Goal: Task Accomplishment & Management: Use online tool/utility

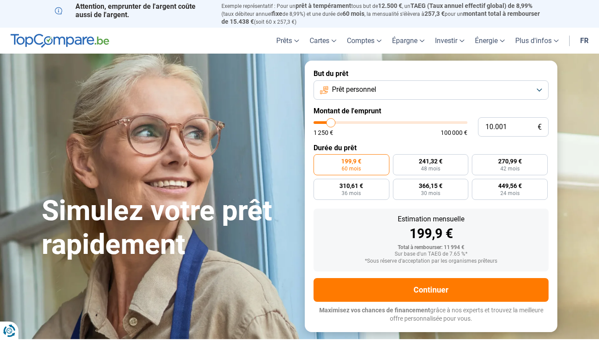
type input "11.000"
type input "11000"
type input "12.250"
type input "12250"
type input "13.500"
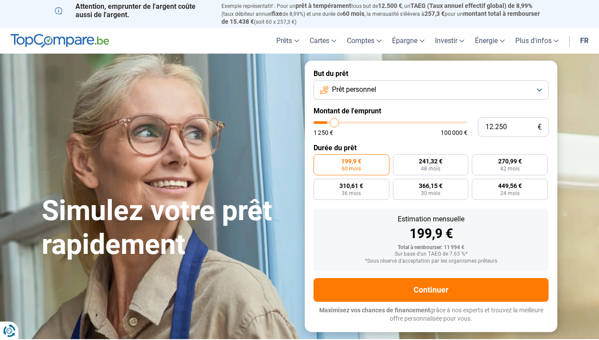
type input "13500"
type input "15.000"
type input "15000"
type input "17.750"
type input "17750"
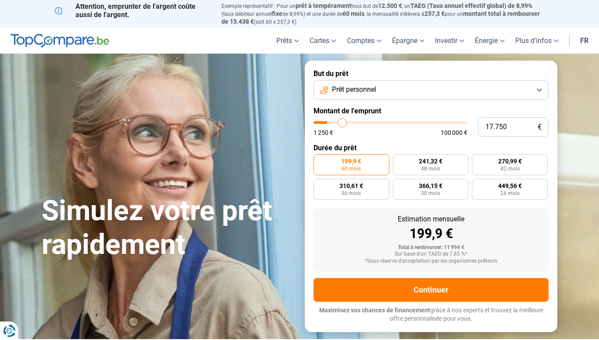
type input "20.500"
type input "20500"
type input "24.250"
type input "24250"
type input "27.750"
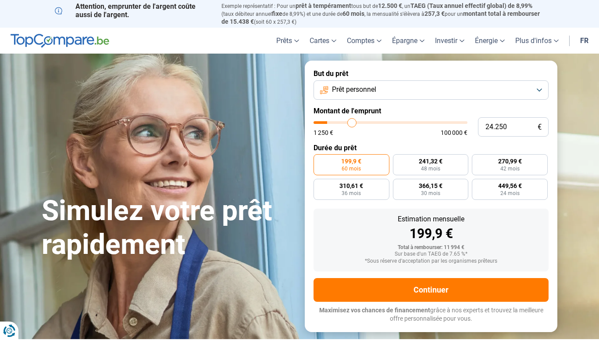
type input "27750"
type input "31.750"
type input "31750"
type input "36.000"
type input "36000"
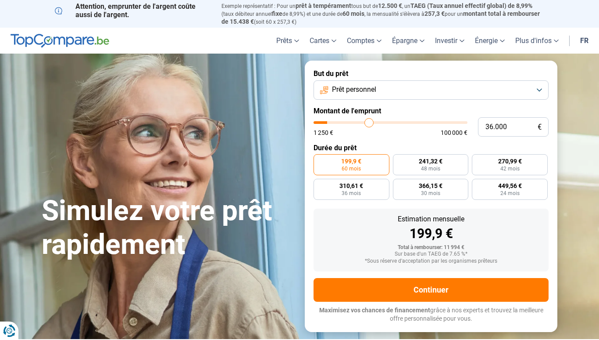
type input "40.000"
type input "40000"
type input "43.750"
type input "43750"
type input "45.250"
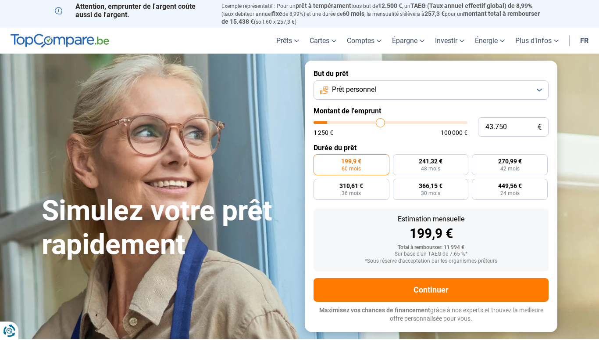
type input "45250"
type input "48.000"
type input "48000"
type input "51.000"
type input "51000"
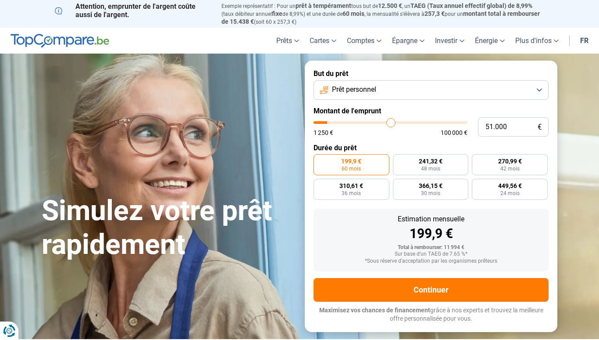
type input "53.750"
type input "53750"
type input "56.000"
type input "56000"
type input "58.000"
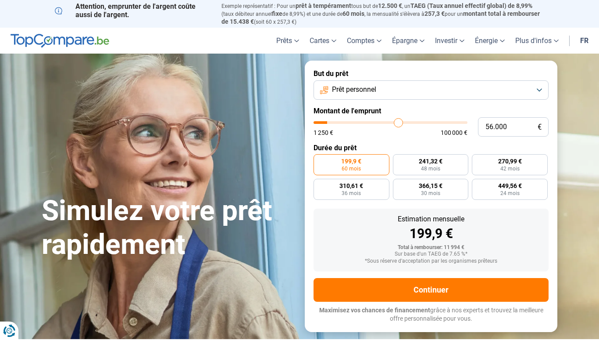
type input "58000"
type input "60.000"
type input "60000"
type input "61.250"
type input "61250"
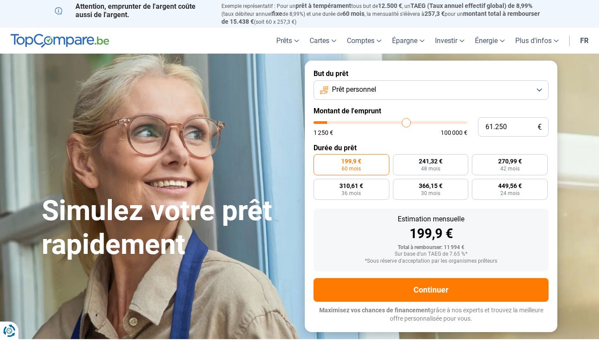
type input "62.000"
type input "62000"
type input "63.000"
type input "63000"
type input "63.750"
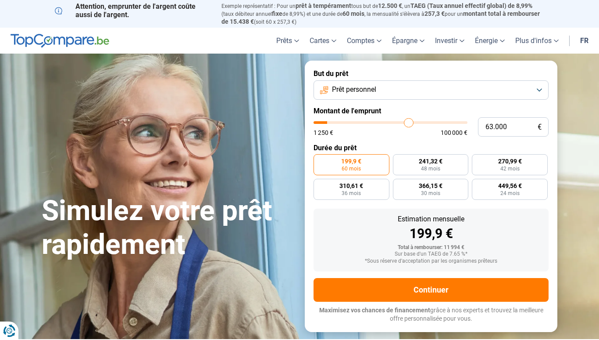
type input "63750"
type input "64.500"
type input "64500"
type input "65.250"
type input "65250"
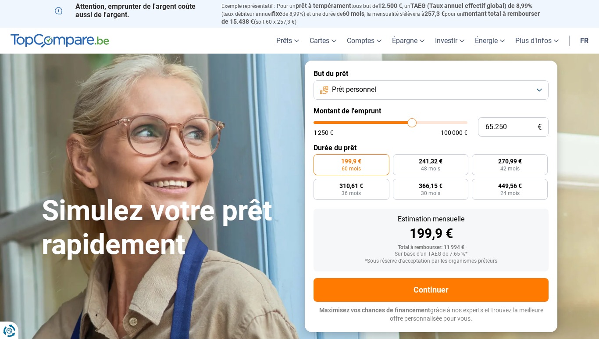
type input "65.500"
type input "65500"
type input "65.750"
type input "65750"
type input "66.000"
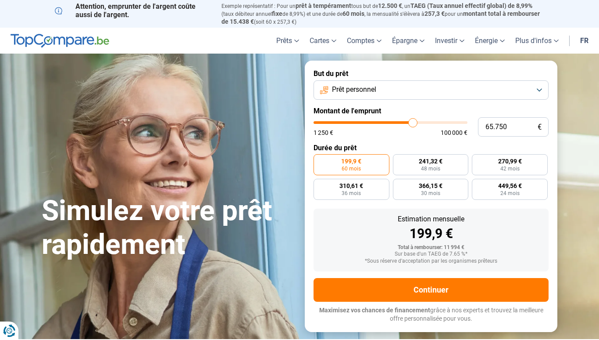
type input "66000"
type input "65.500"
type input "65500"
type input "65.250"
type input "65250"
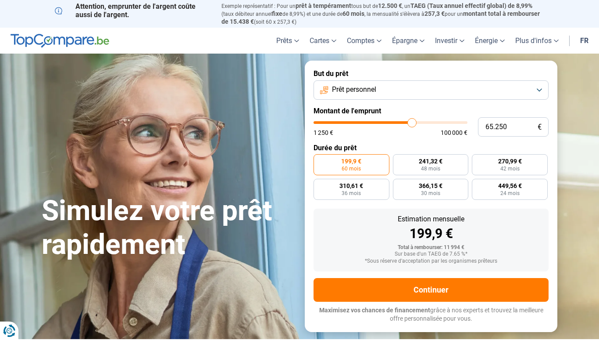
type input "62.500"
type input "62500"
type input "60.500"
type input "60500"
type input "58.250"
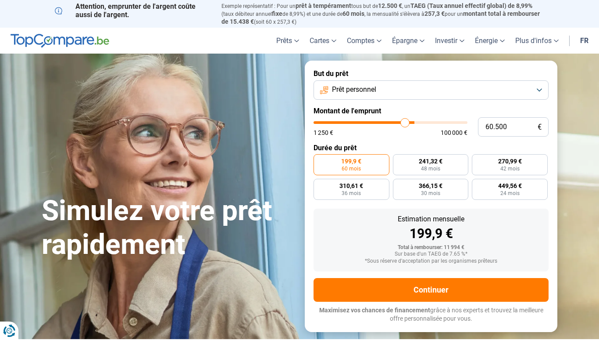
type input "58250"
type input "55.250"
type input "55250"
type input "52.000"
type input "52000"
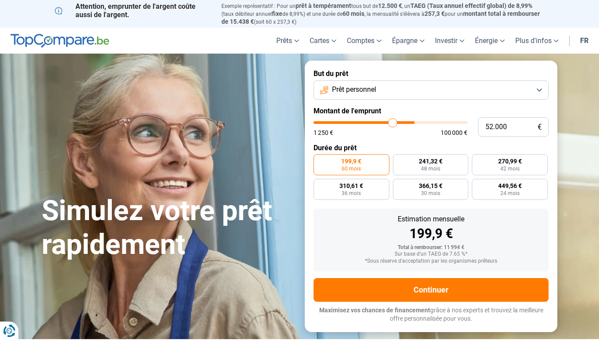
type input "48.750"
type input "48750"
type input "45.500"
type input "45500"
type input "44.250"
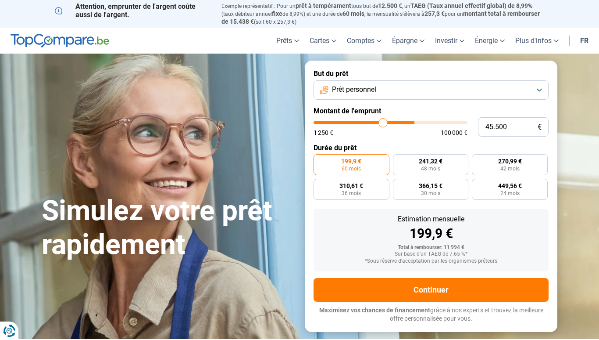
type input "44250"
type input "41.500"
type input "41500"
type input "39.000"
type input "39000"
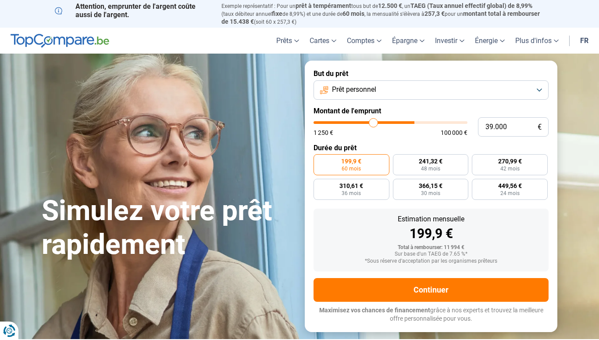
type input "37.250"
type input "37250"
type input "33.750"
type input "33750"
type input "32.750"
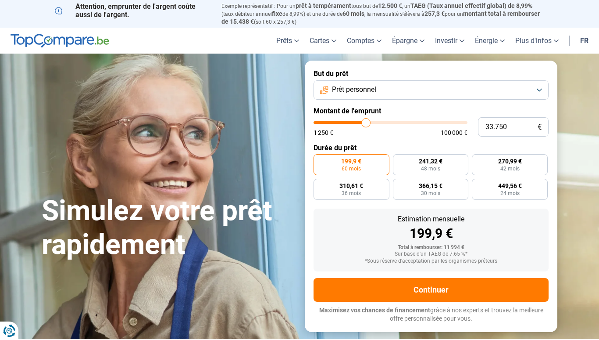
type input "32750"
type input "32.250"
type input "32250"
type input "31.250"
type input "31250"
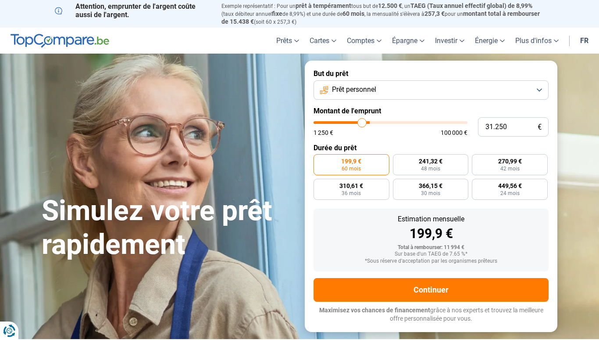
type input "31.000"
type input "31000"
type input "30.750"
type input "30750"
type input "30.500"
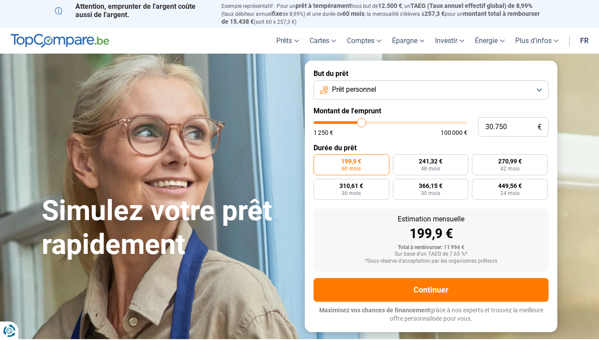
type input "30500"
type input "30.250"
type input "30250"
type input "29.750"
type input "29750"
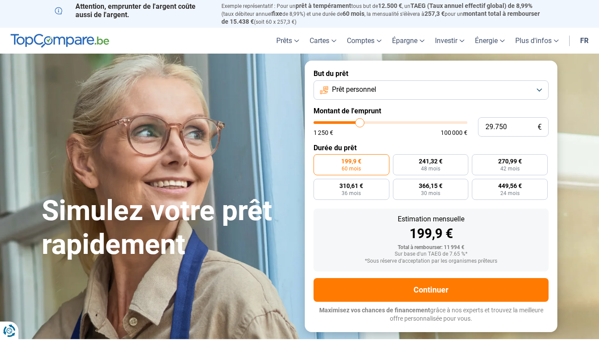
type input "29.250"
type input "29250"
type input "28.750"
type input "28750"
type input "27.500"
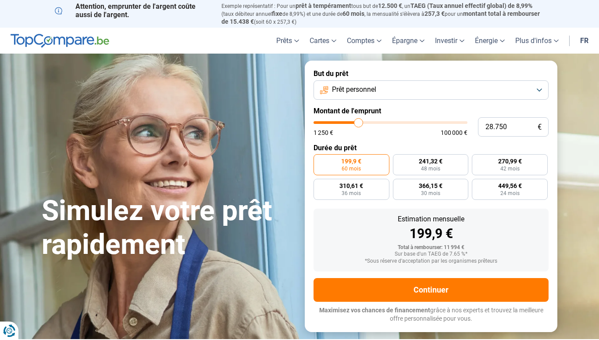
type input "27500"
type input "26.750"
type input "26750"
type input "26.250"
type input "26250"
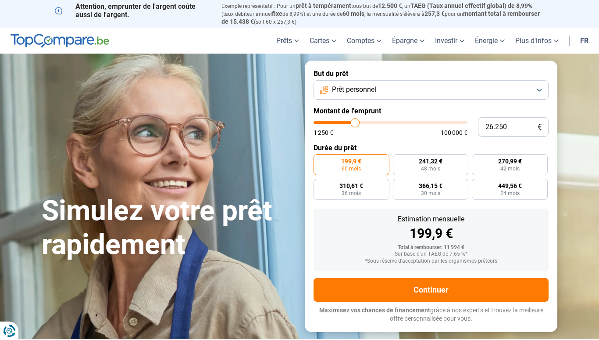
type input "25.000"
type input "25000"
type input "24.000"
type input "24000"
type input "23.500"
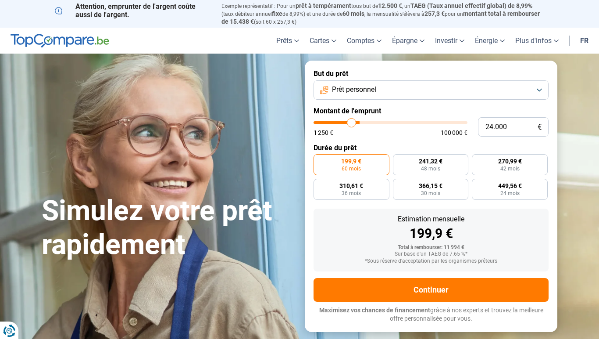
type input "23500"
type input "23.250"
type input "23250"
type input "23.000"
type input "23000"
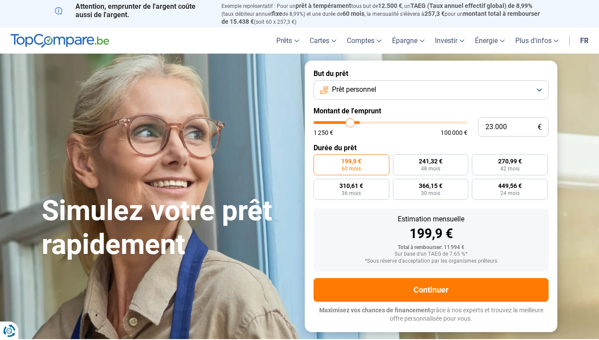
type input "22.750"
type input "22750"
type input "22.500"
type input "22500"
type input "22.250"
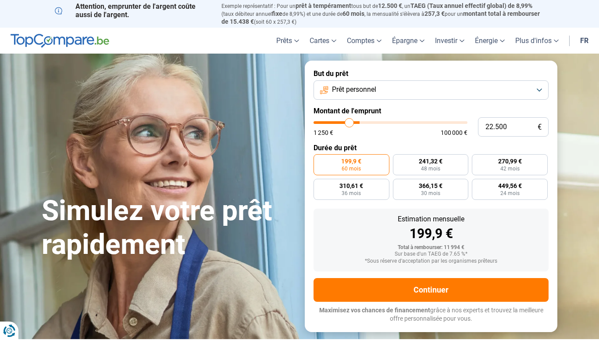
type input "22250"
type input "22.000"
type input "22000"
type input "21.750"
type input "21750"
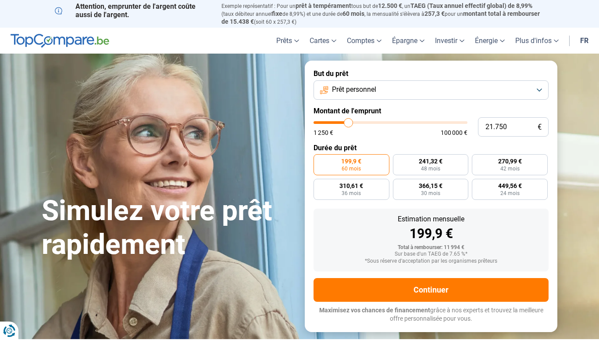
type input "21.250"
type input "21250"
type input "21.000"
type input "21000"
type input "20.750"
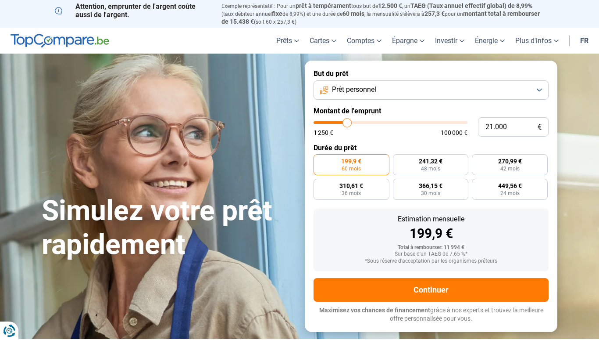
type input "20750"
type input "20.500"
type input "20500"
type input "20.250"
type input "20250"
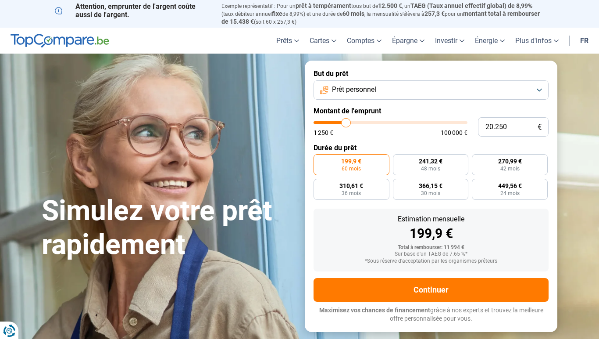
type input "20.000"
type input "20000"
type input "19.750"
type input "19750"
type input "19.500"
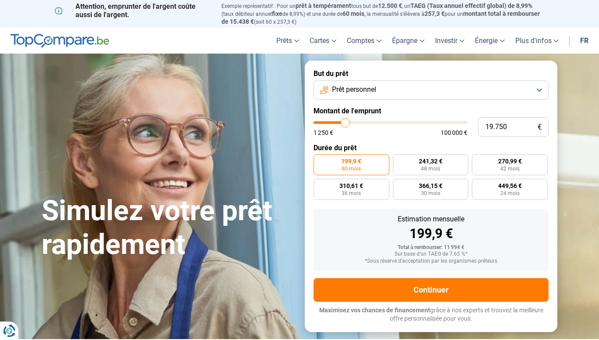
type input "19500"
type input "19.250"
type input "19250"
type input "19.000"
type input "19000"
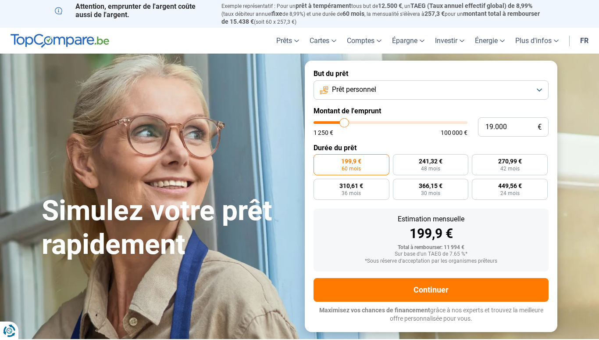
type input "18.750"
type input "18750"
type input "18.500"
type input "18500"
type input "18.250"
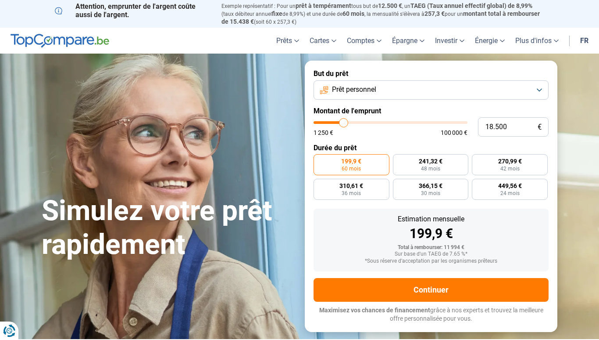
type input "18250"
type input "18.000"
type input "18000"
type input "17.750"
type input "17750"
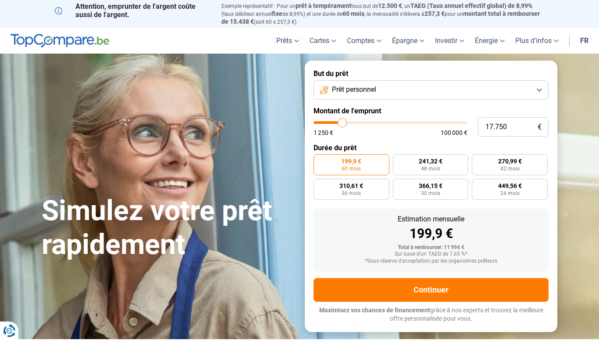
type input "17.500"
type input "17500"
type input "17.250"
type input "17250"
type input "17.000"
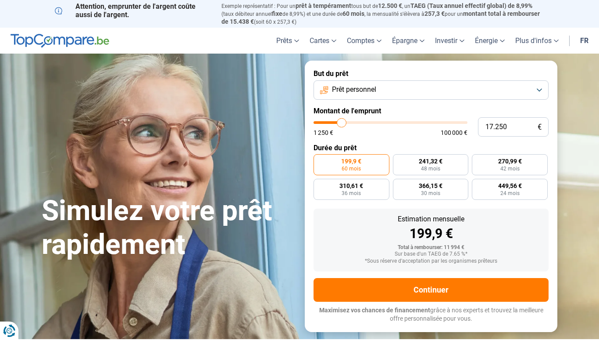
type input "17000"
type input "16.750"
type input "16750"
type input "16.250"
type input "16250"
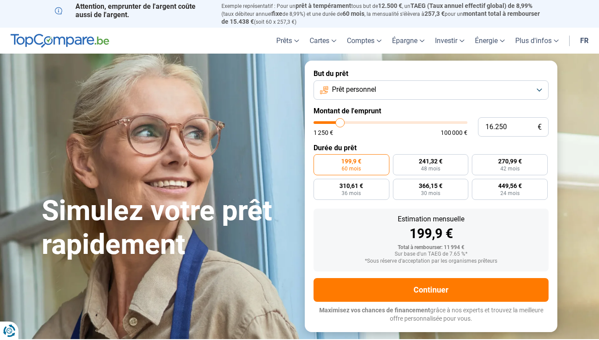
type input "15.750"
type input "15750"
type input "15.500"
type input "15500"
type input "15.250"
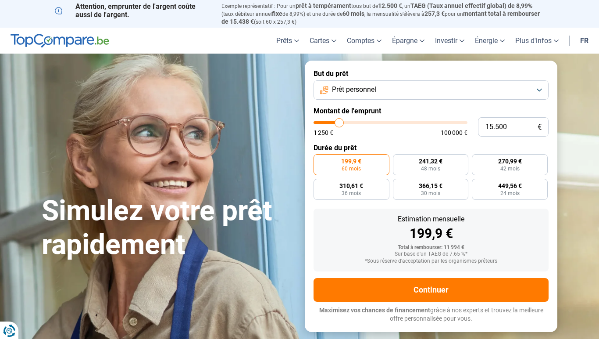
type input "15250"
type input "14.750"
type input "14750"
type input "14.500"
type input "14500"
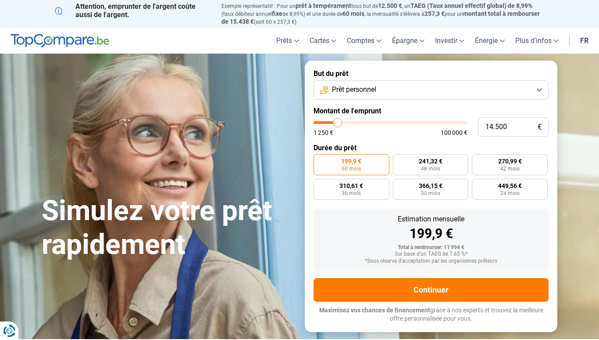
type input "14.250"
type input "14250"
type input "14.000"
type input "14000"
type input "13.750"
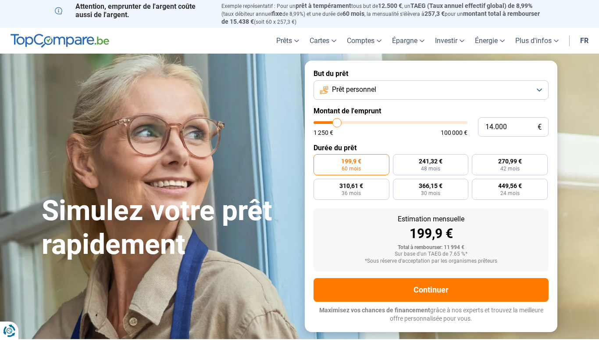
type input "13750"
type input "13.500"
type input "13500"
type input "13.250"
type input "13250"
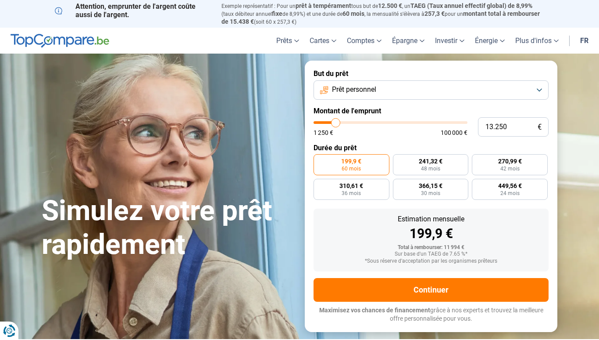
type input "12.750"
type input "12750"
type input "12.250"
type input "12250"
type input "11.750"
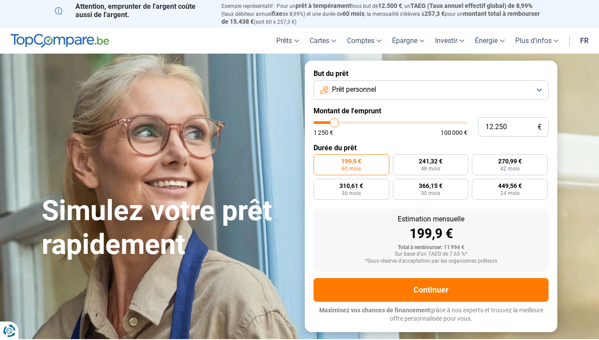
type input "11750"
type input "11.500"
type input "11500"
type input "11.250"
type input "11250"
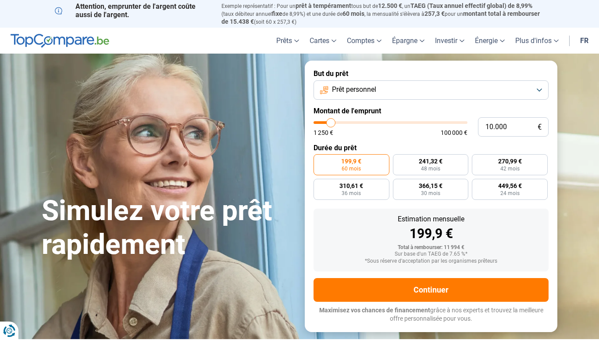
click at [331, 121] on input "range" at bounding box center [391, 122] width 154 height 3
click at [365, 165] on label "241,3 € 48 mois" at bounding box center [352, 164] width 76 height 21
click at [319, 160] on input "241,3 € 48 mois" at bounding box center [317, 157] width 6 height 6
click at [404, 91] on button "Prêt personnel" at bounding box center [431, 89] width 235 height 19
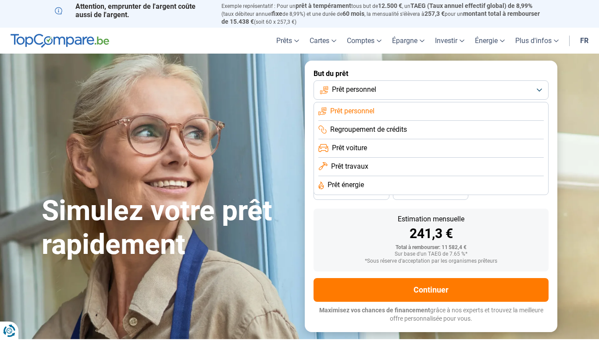
click at [350, 225] on div "Estimation mensuelle 241,3 €" at bounding box center [431, 227] width 221 height 25
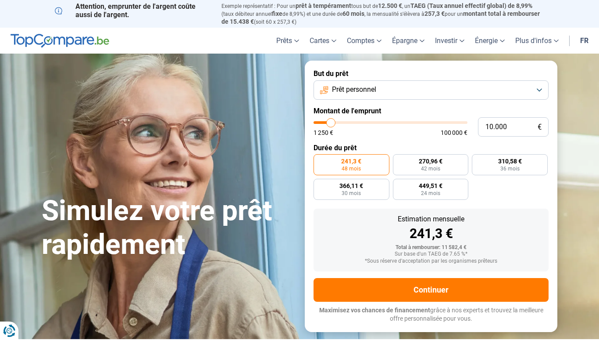
click at [405, 92] on button "Prêt personnel" at bounding box center [431, 89] width 235 height 19
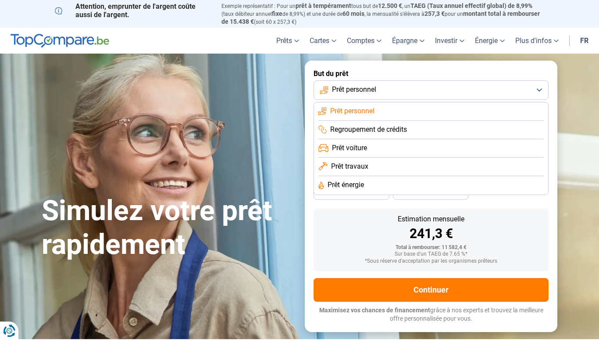
click at [371, 185] on li "Prêt énergie" at bounding box center [430, 185] width 225 height 18
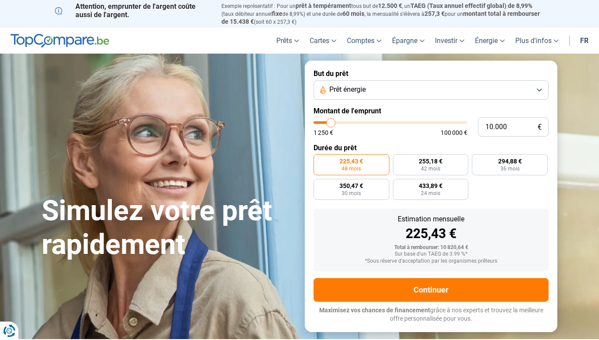
click at [388, 88] on button "Prêt énergie" at bounding box center [431, 89] width 235 height 19
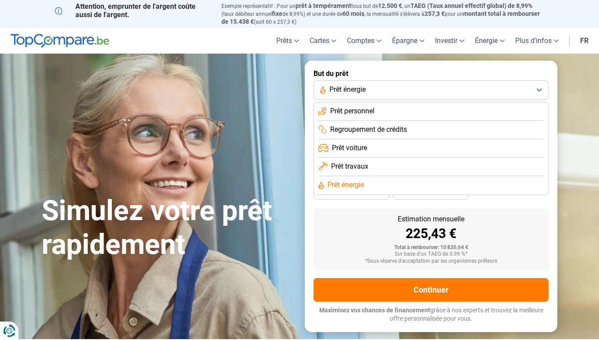
click at [371, 176] on li "Prêt travaux" at bounding box center [430, 185] width 225 height 18
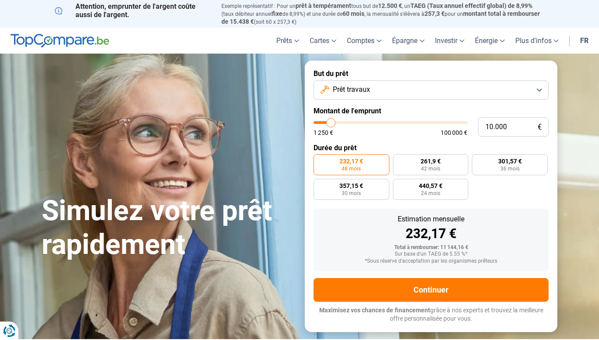
click at [384, 88] on button "Prêt travaux" at bounding box center [431, 89] width 235 height 19
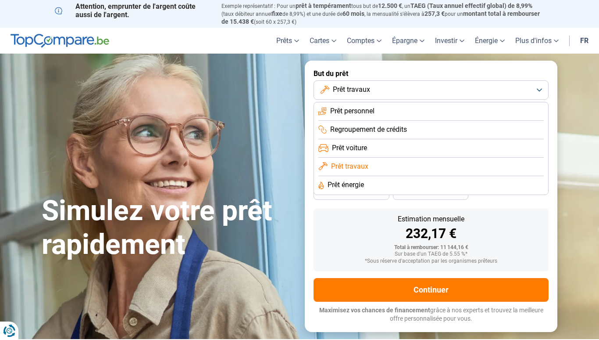
click at [376, 121] on li "Prêt personnel" at bounding box center [430, 130] width 225 height 18
